Goal: Information Seeking & Learning: Check status

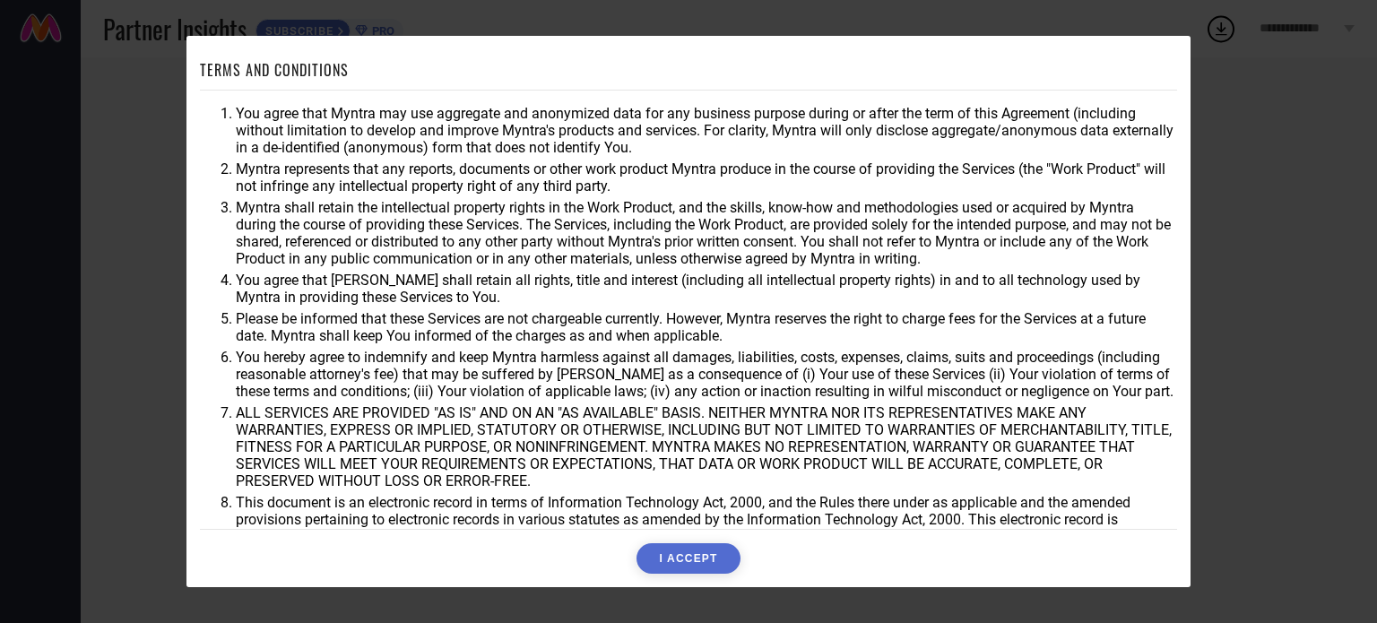
click at [692, 557] on button "I ACCEPT" at bounding box center [687, 558] width 103 height 30
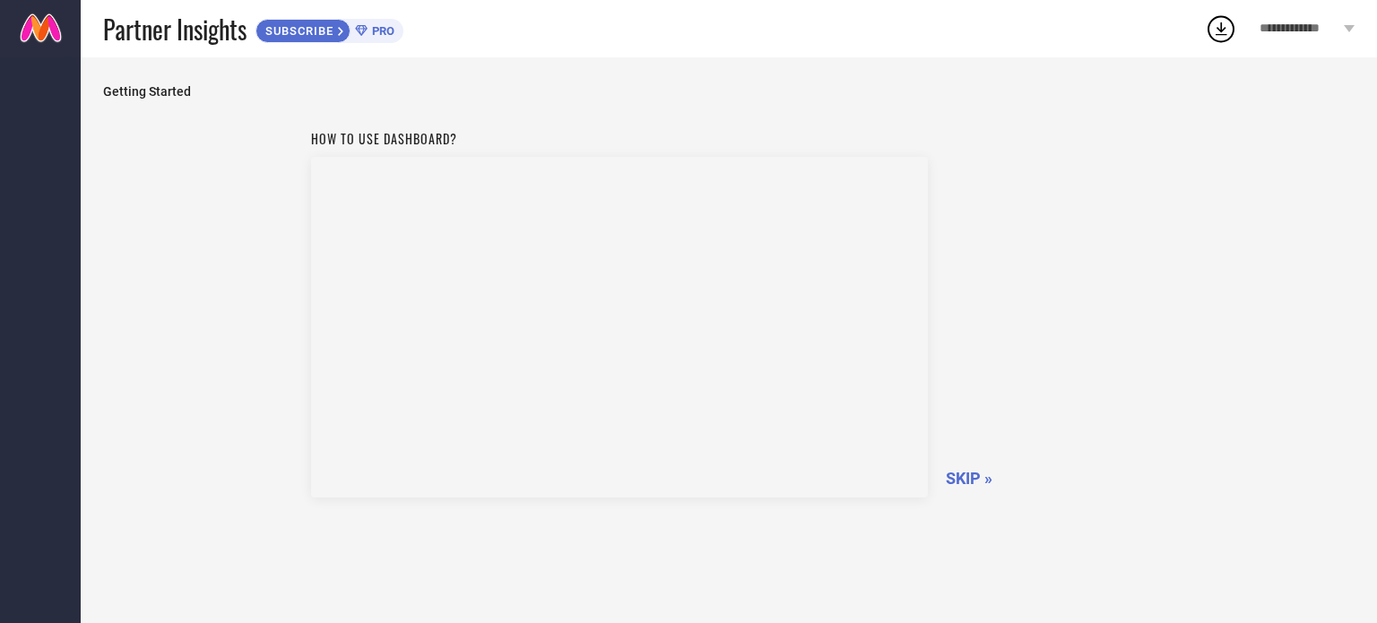
click at [948, 479] on span "SKIP »" at bounding box center [969, 478] width 47 height 19
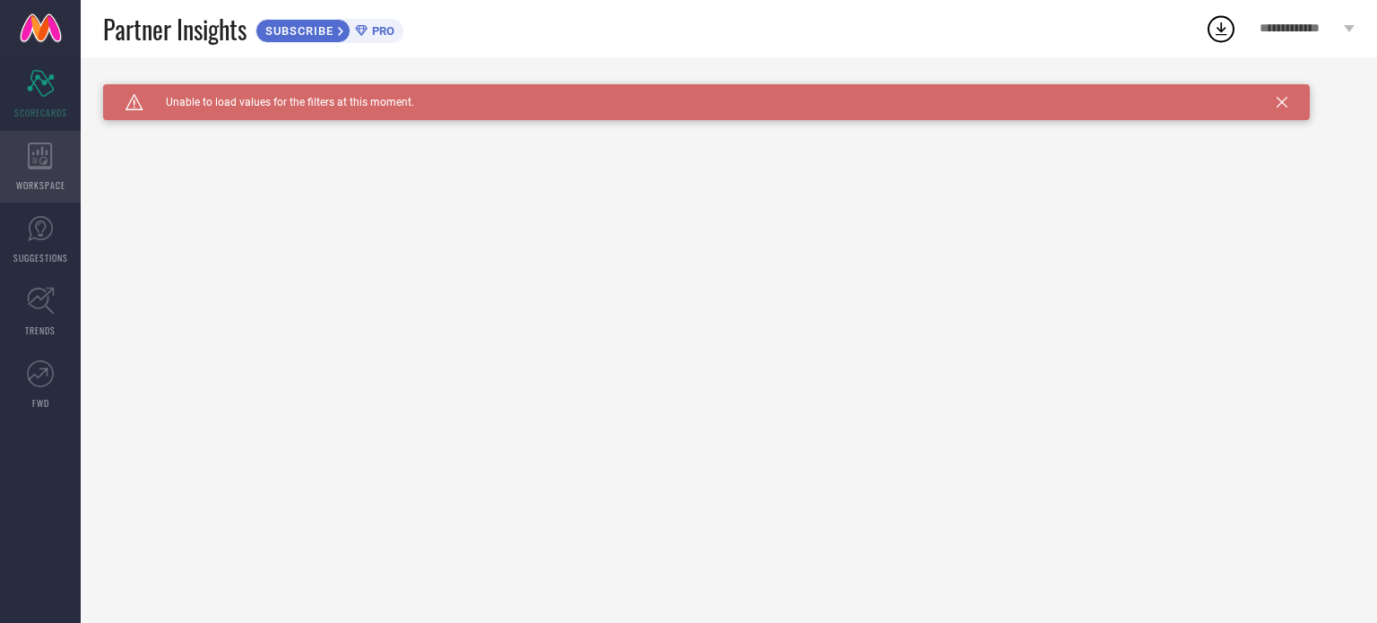
click at [44, 161] on icon at bounding box center [40, 156] width 24 height 27
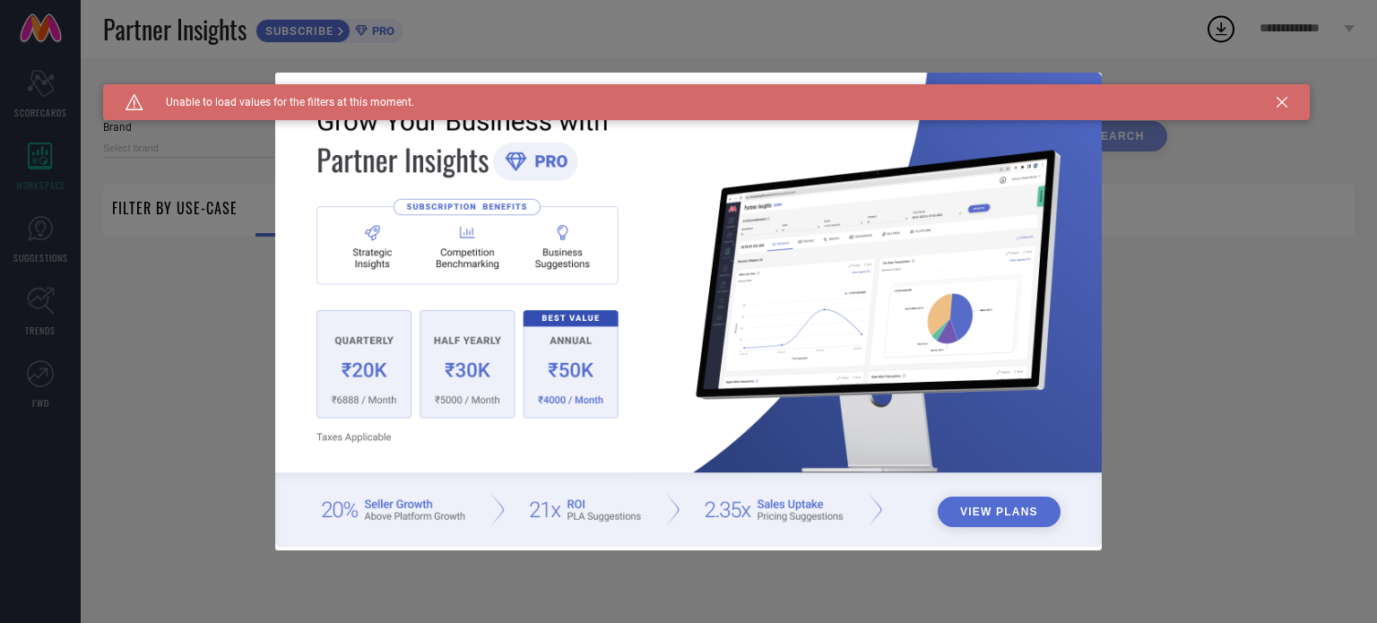
click at [41, 259] on div "View Plans" at bounding box center [688, 311] width 1377 height 623
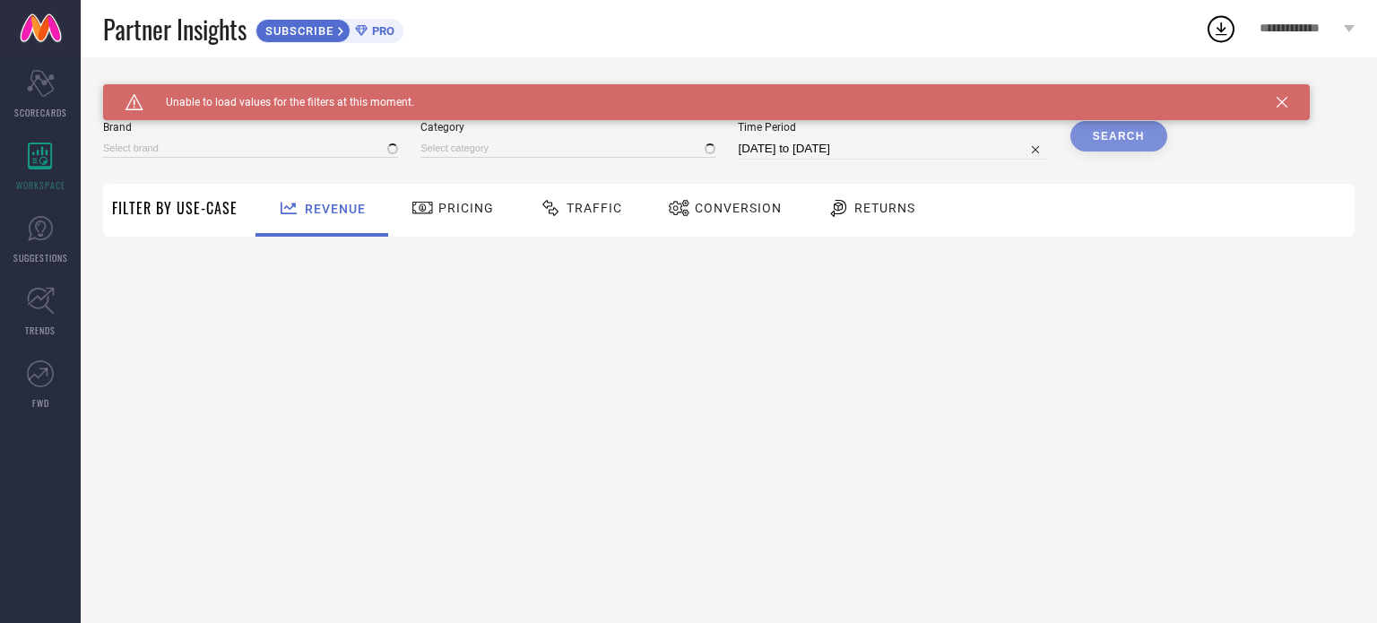
type input "1 STOP FASHION"
type input "All"
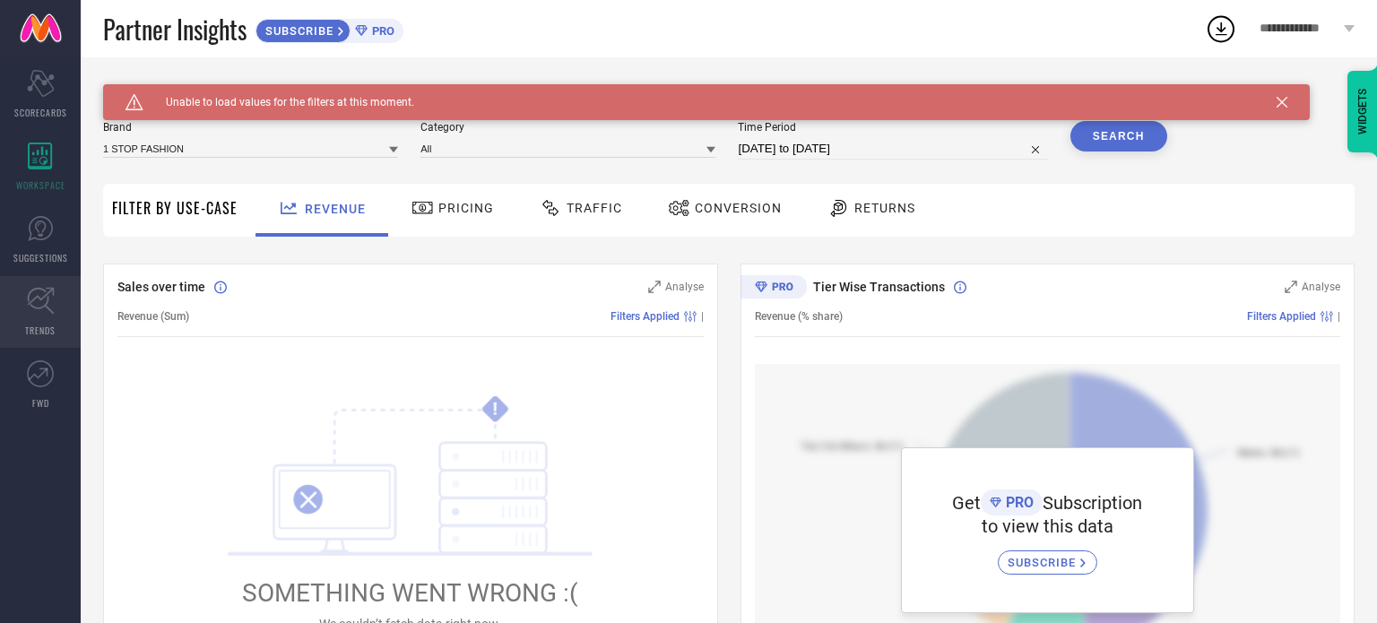
click at [37, 313] on icon at bounding box center [41, 301] width 28 height 28
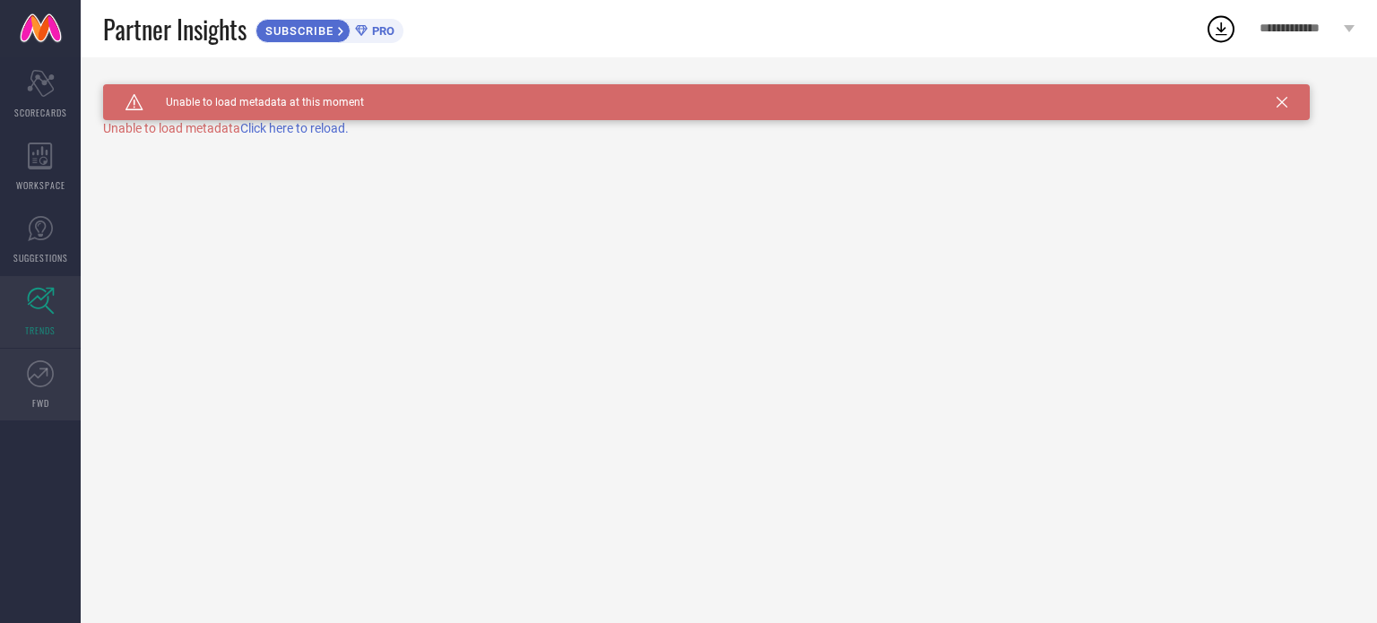
click at [45, 364] on icon at bounding box center [40, 373] width 27 height 27
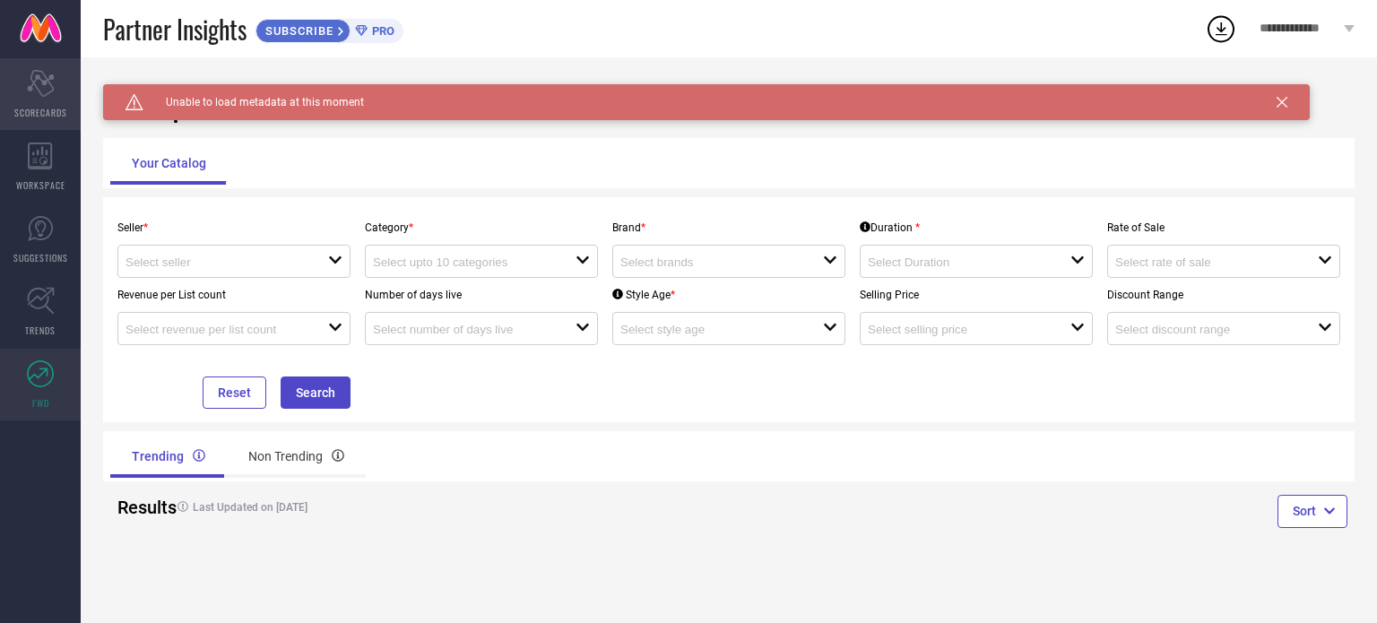
click at [37, 106] on span "SCORECARDS" at bounding box center [40, 112] width 53 height 13
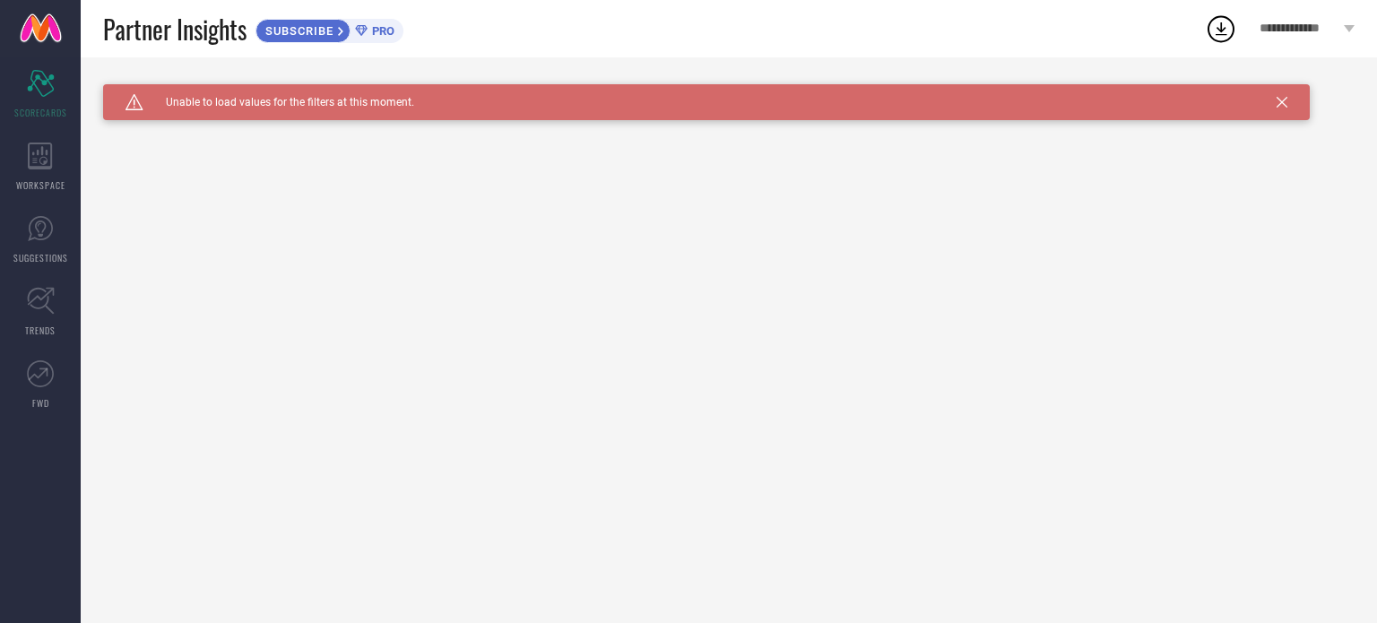
click at [1285, 99] on icon at bounding box center [1281, 102] width 11 height 11
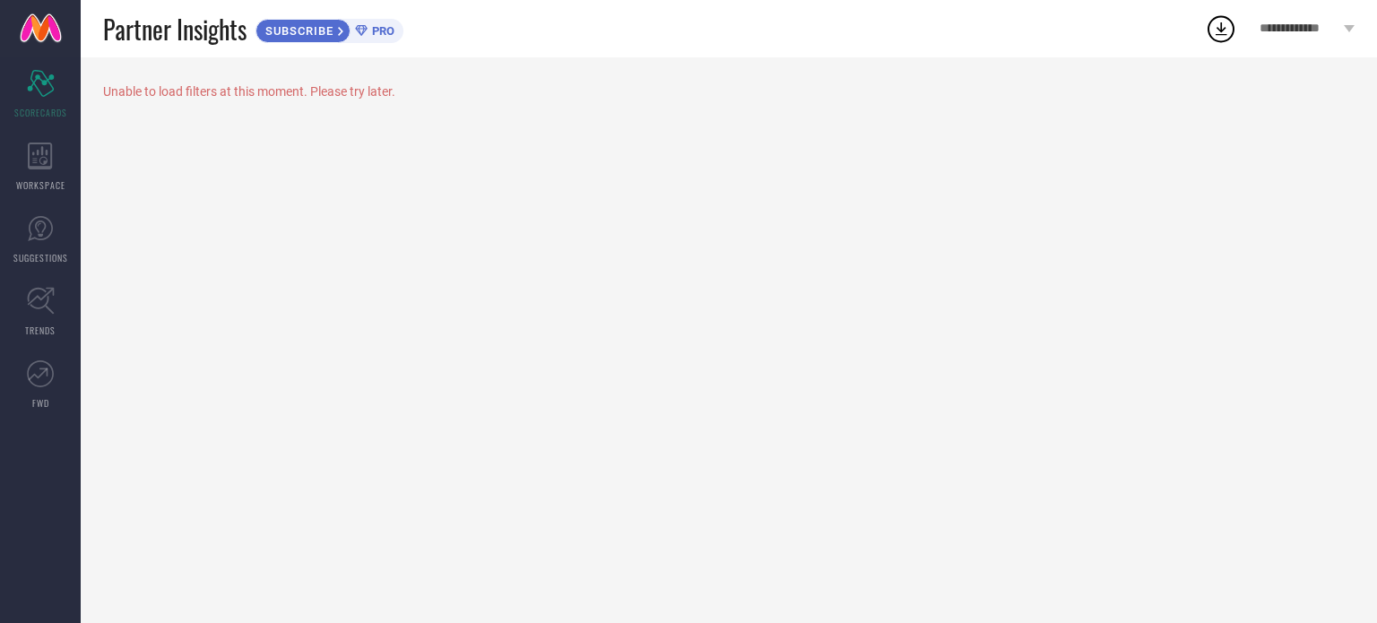
click at [54, 35] on link at bounding box center [40, 28] width 81 height 57
